Goal: Check status: Check status

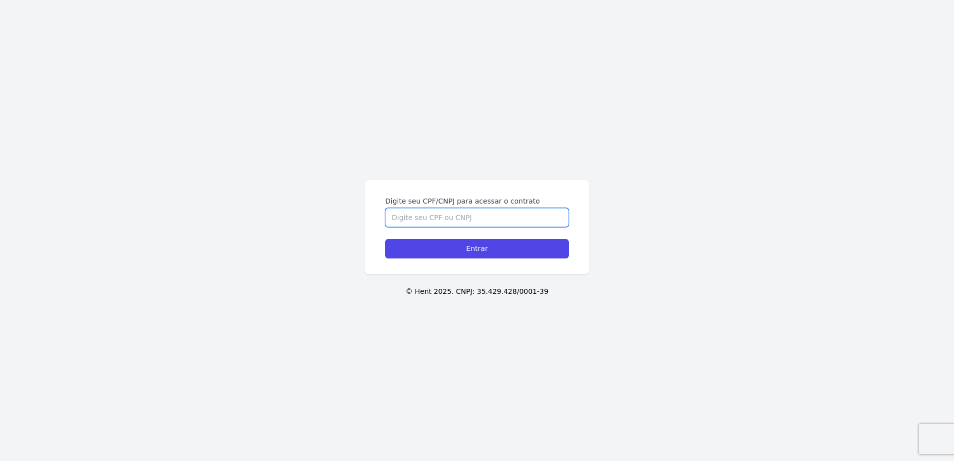
click at [480, 214] on input "Digite seu CPF/CNPJ para acessar o contrato" at bounding box center [477, 217] width 184 height 19
type input "85018635053"
click at [385, 239] on input "Entrar" at bounding box center [477, 248] width 184 height 19
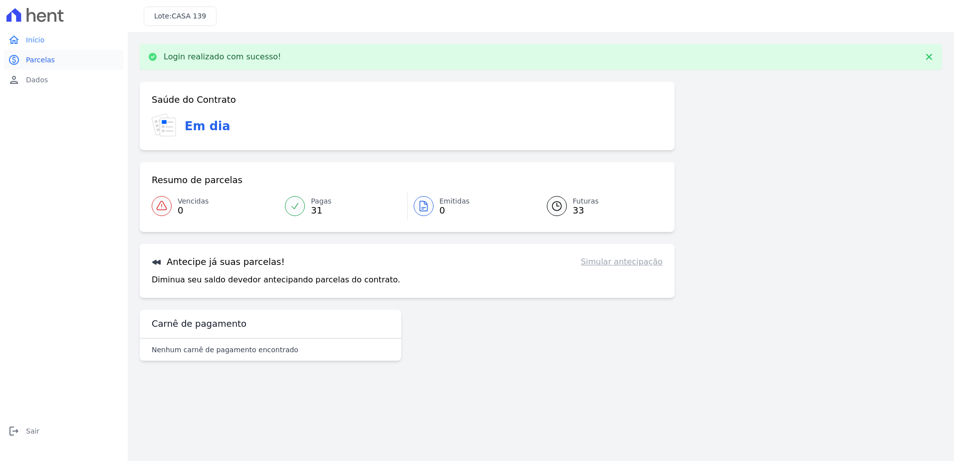
click at [45, 57] on span "Parcelas" at bounding box center [40, 60] width 29 height 10
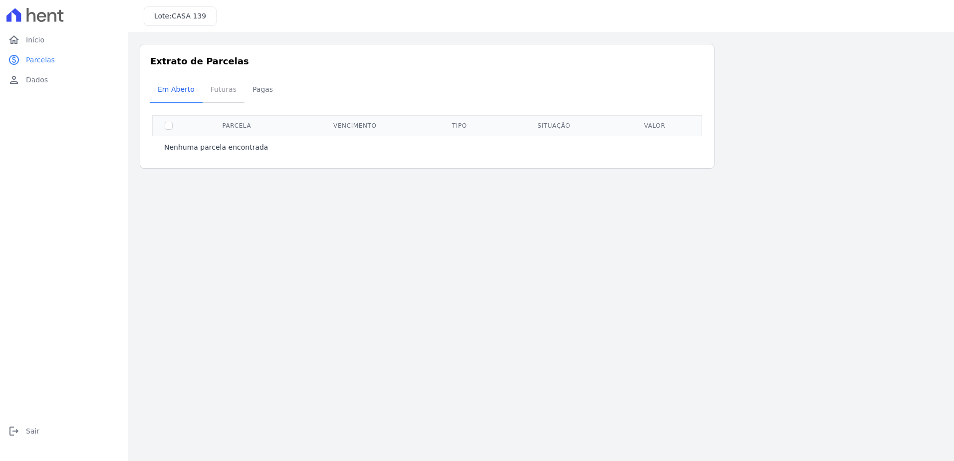
click at [226, 91] on span "Futuras" at bounding box center [224, 89] width 38 height 20
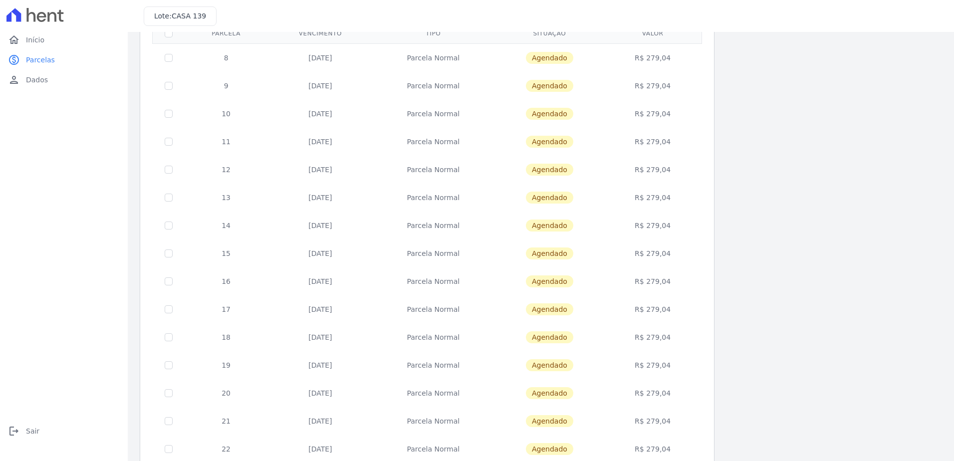
scroll to position [292, 0]
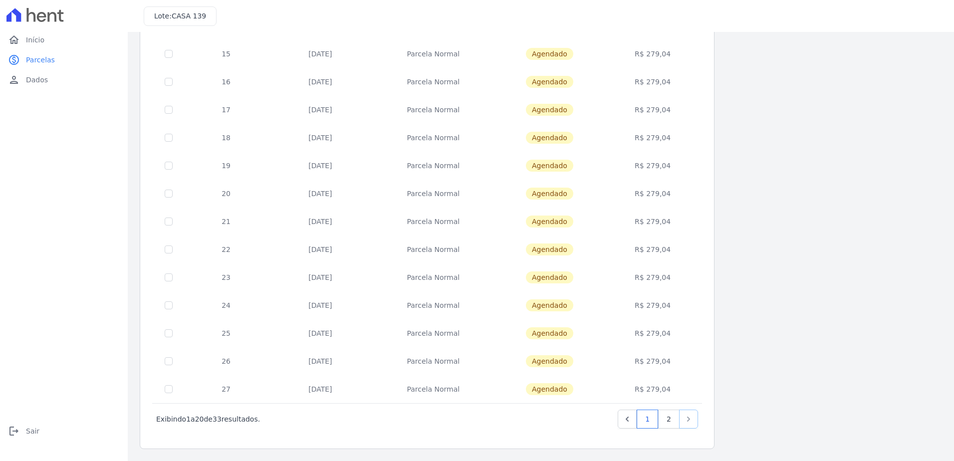
click at [691, 420] on icon "Next" at bounding box center [689, 419] width 10 height 10
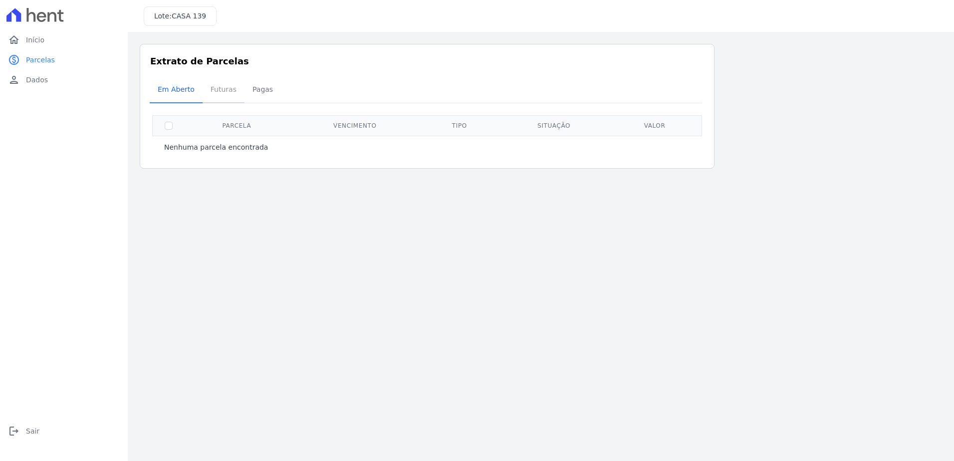
click at [211, 86] on span "Futuras" at bounding box center [224, 89] width 38 height 20
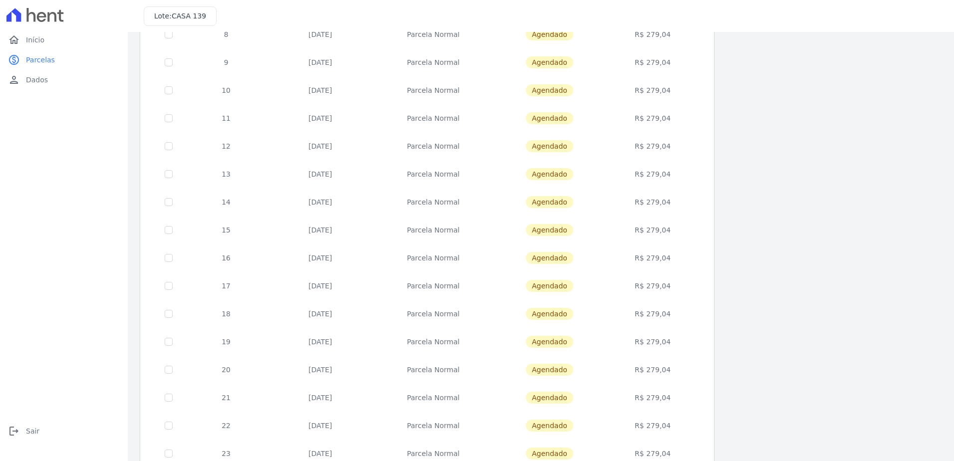
scroll to position [292, 0]
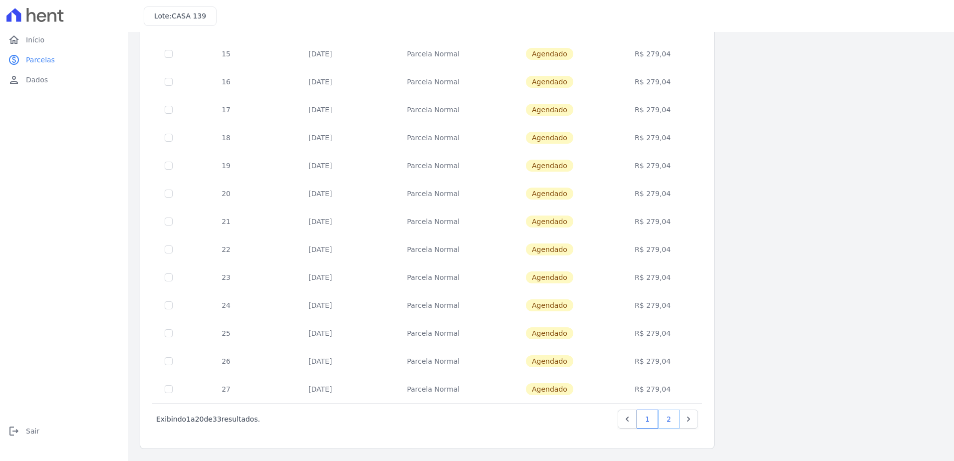
click at [665, 417] on link "2" at bounding box center [668, 419] width 21 height 19
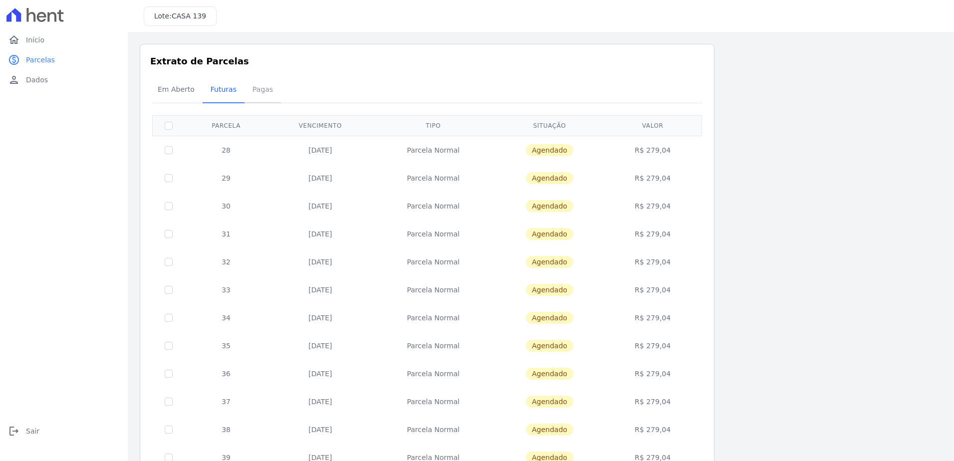
click at [262, 93] on span "Pagas" at bounding box center [263, 89] width 32 height 20
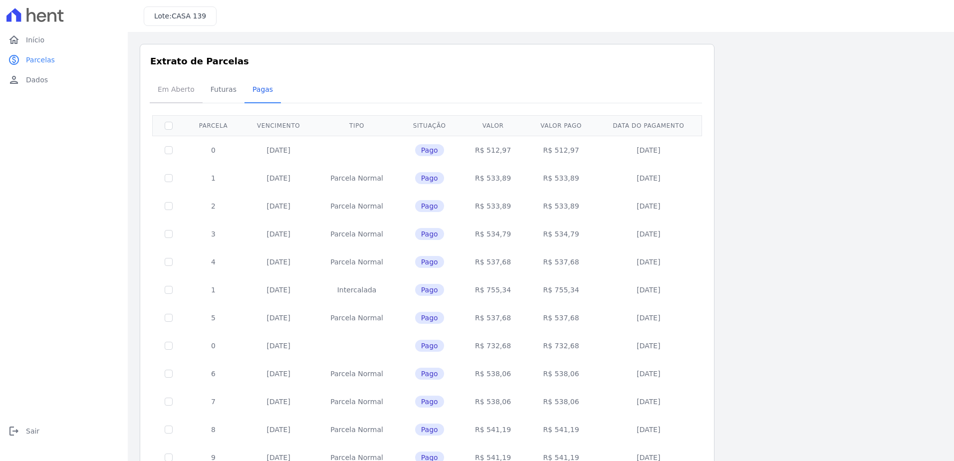
click at [174, 86] on span "Em Aberto" at bounding box center [176, 89] width 49 height 20
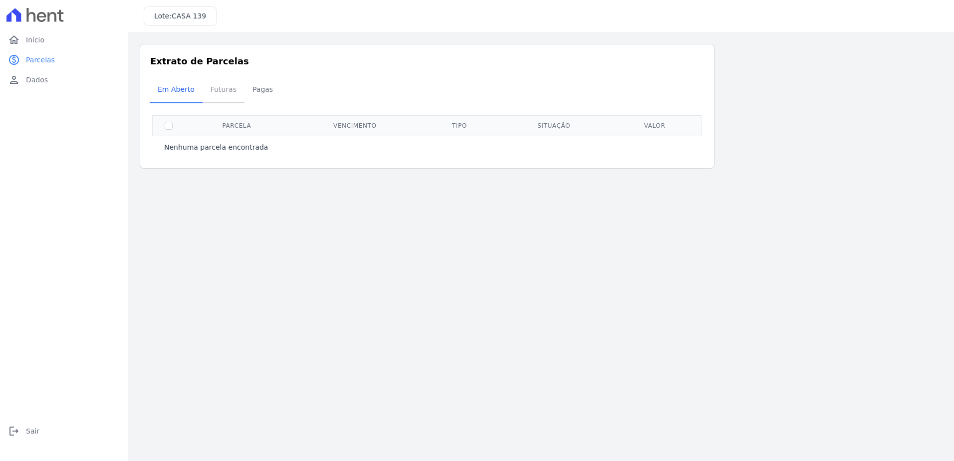
click at [228, 94] on span "Futuras" at bounding box center [224, 89] width 38 height 20
